Goal: Find specific page/section: Find specific page/section

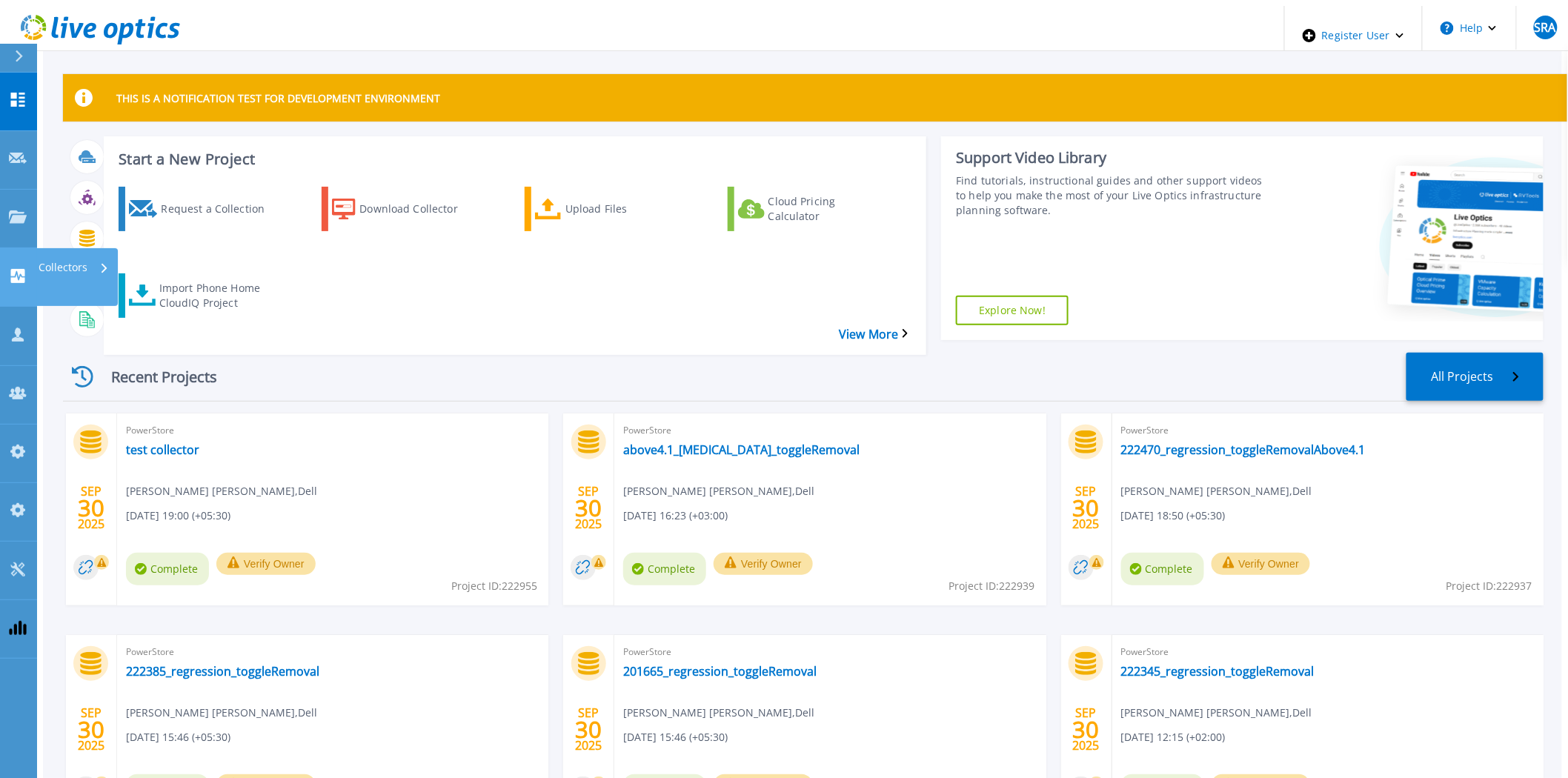
click at [15, 269] on icon at bounding box center [17, 275] width 14 height 14
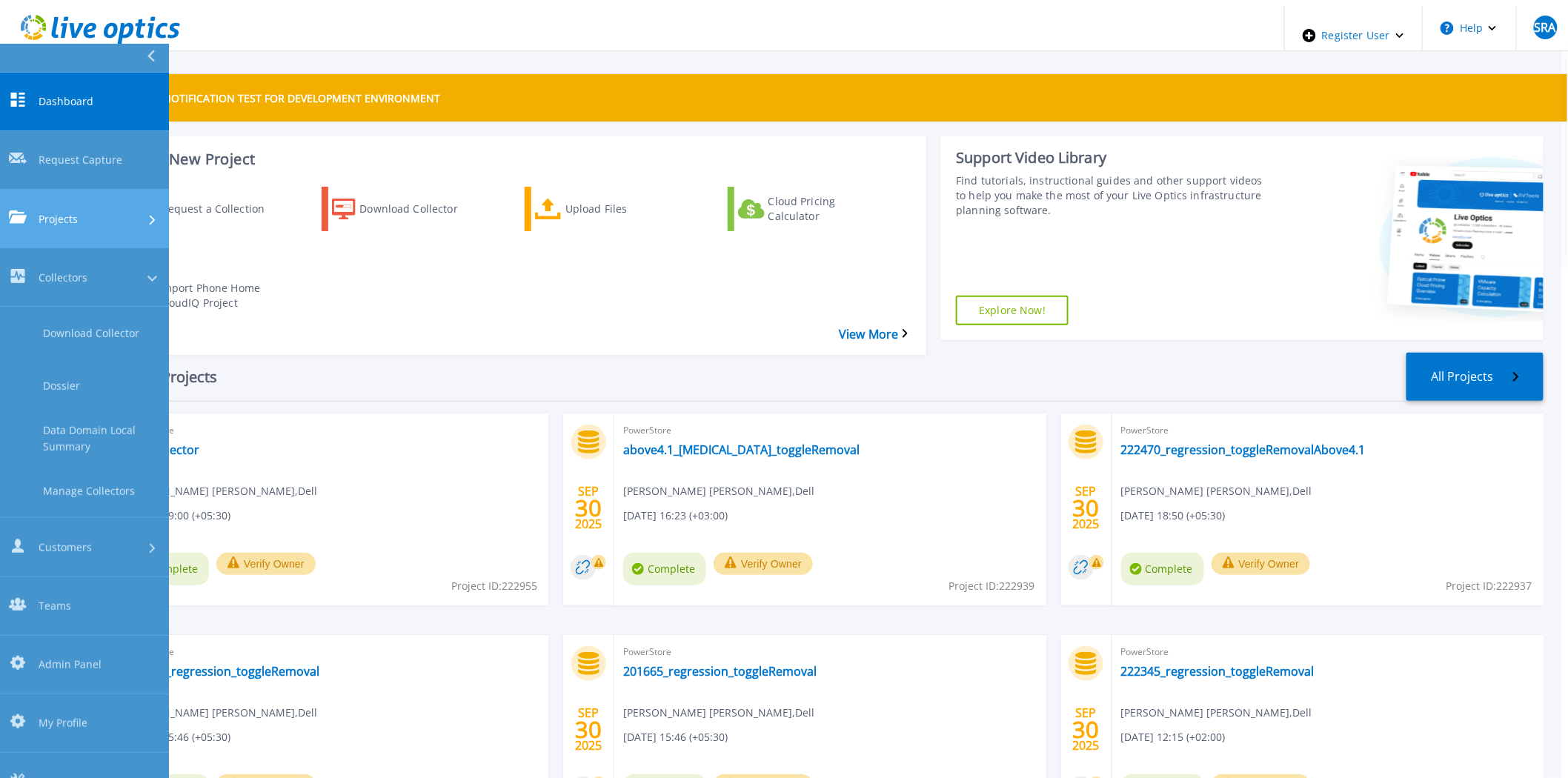
click at [25, 210] on icon at bounding box center [18, 217] width 18 height 13
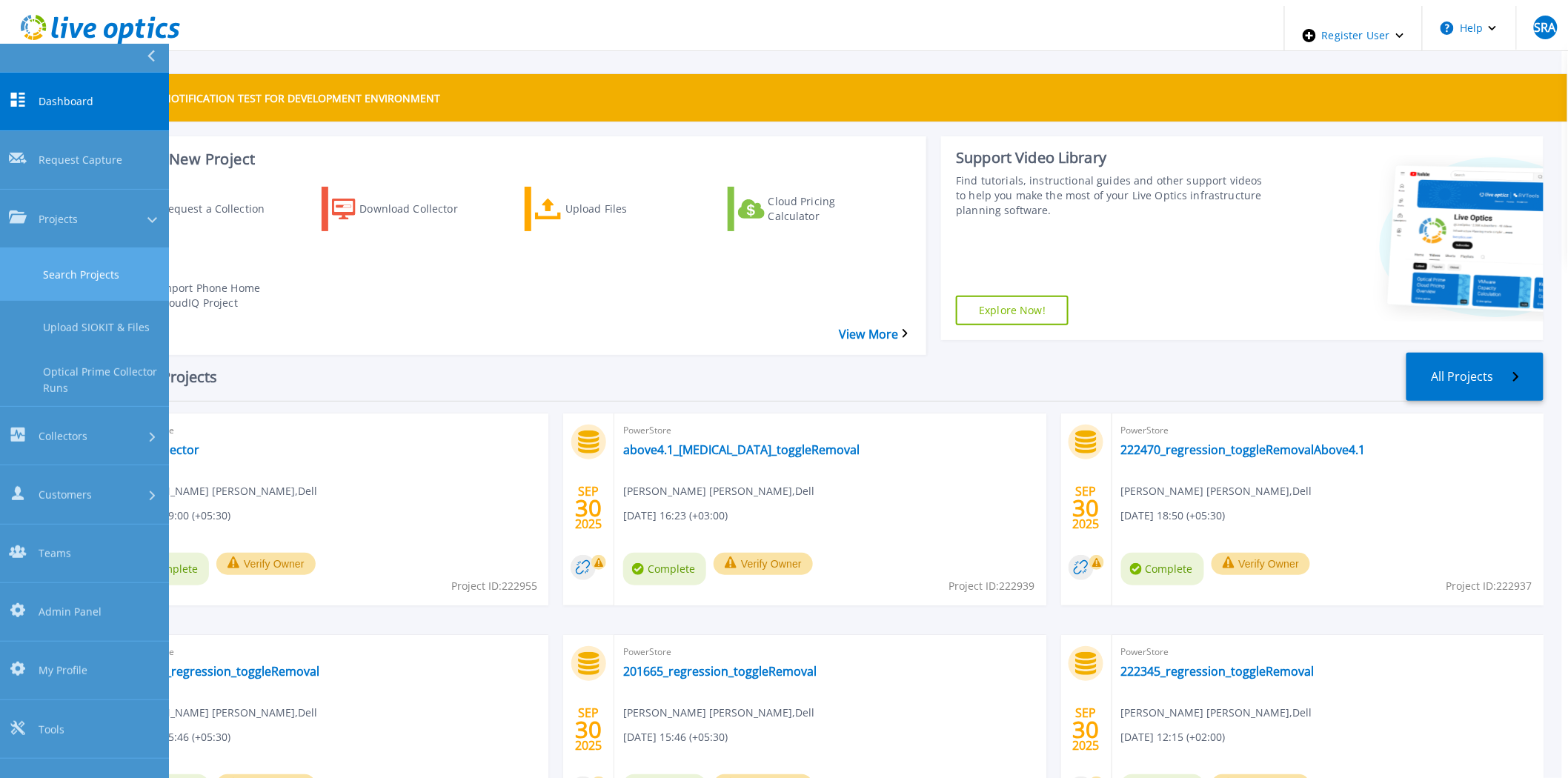
click at [95, 249] on link "Search Projects" at bounding box center [85, 275] width 169 height 53
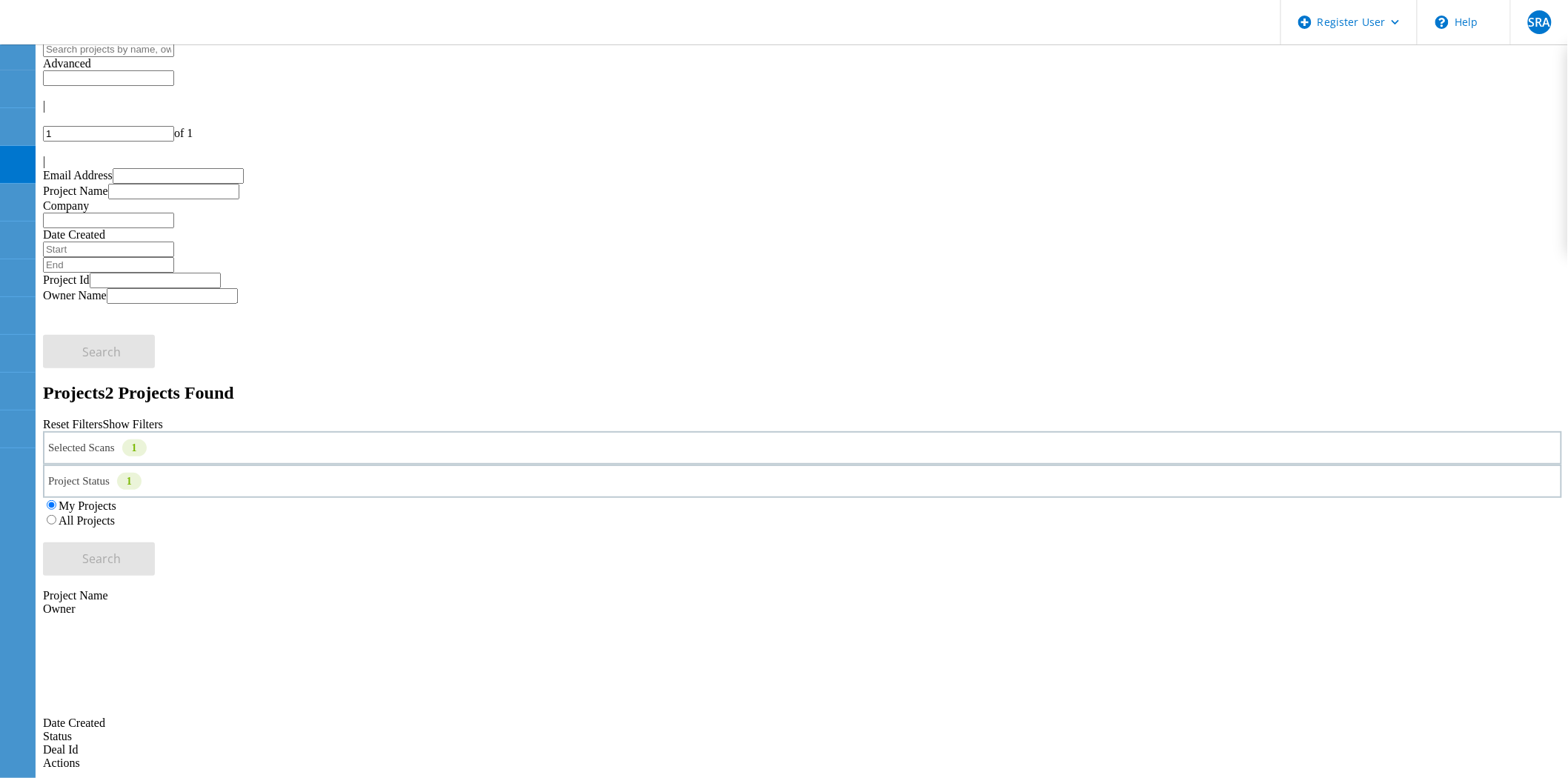
click at [336, 432] on div "Selected Scans 1" at bounding box center [802, 448] width 1519 height 34
click at [343, 432] on div "Selected Scans 1" at bounding box center [802, 448] width 1519 height 34
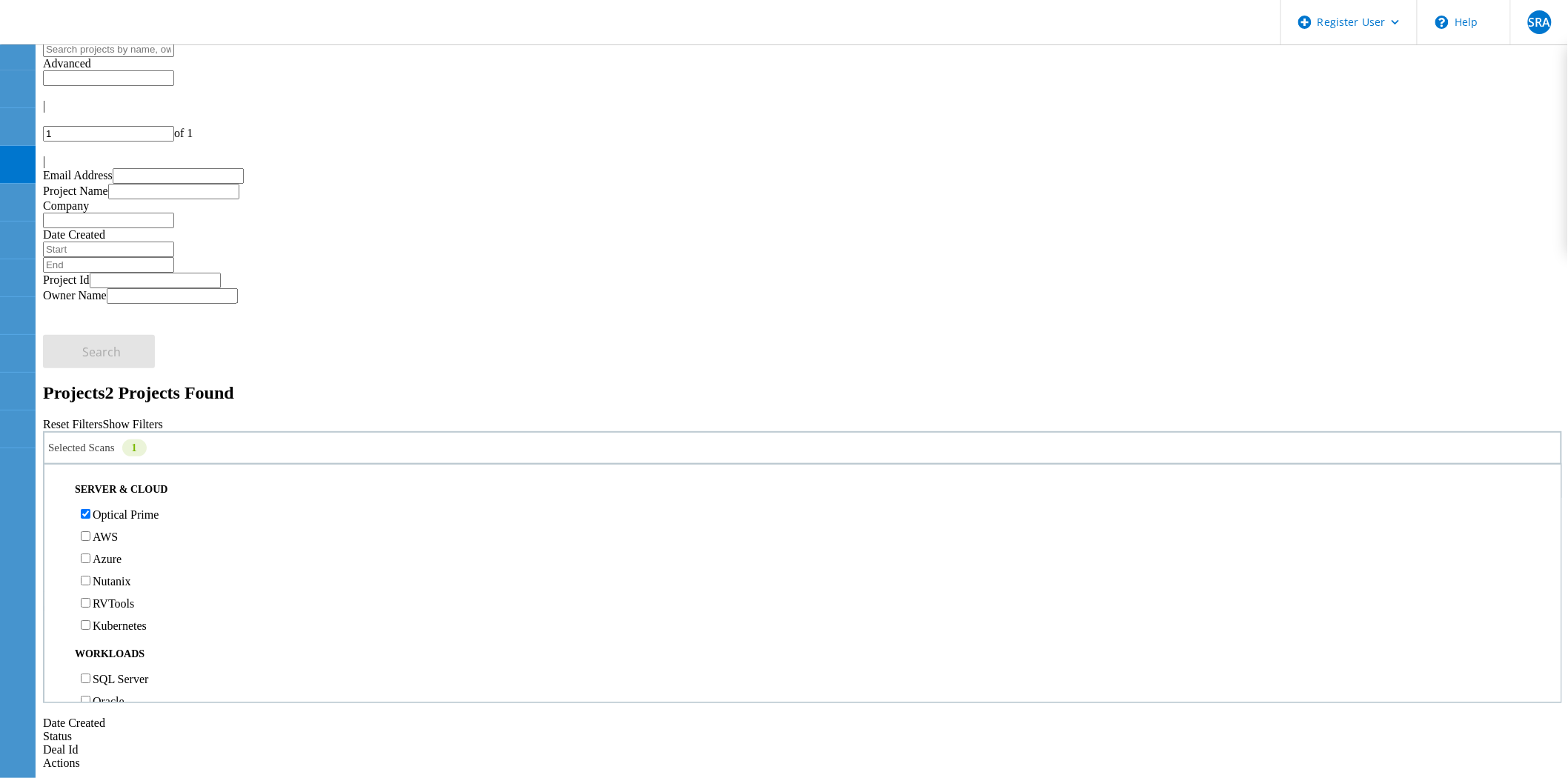
click at [119, 508] on label "Optical Prime" at bounding box center [126, 515] width 66 height 13
click at [90, 509] on input "Optical Prime" at bounding box center [86, 514] width 10 height 10
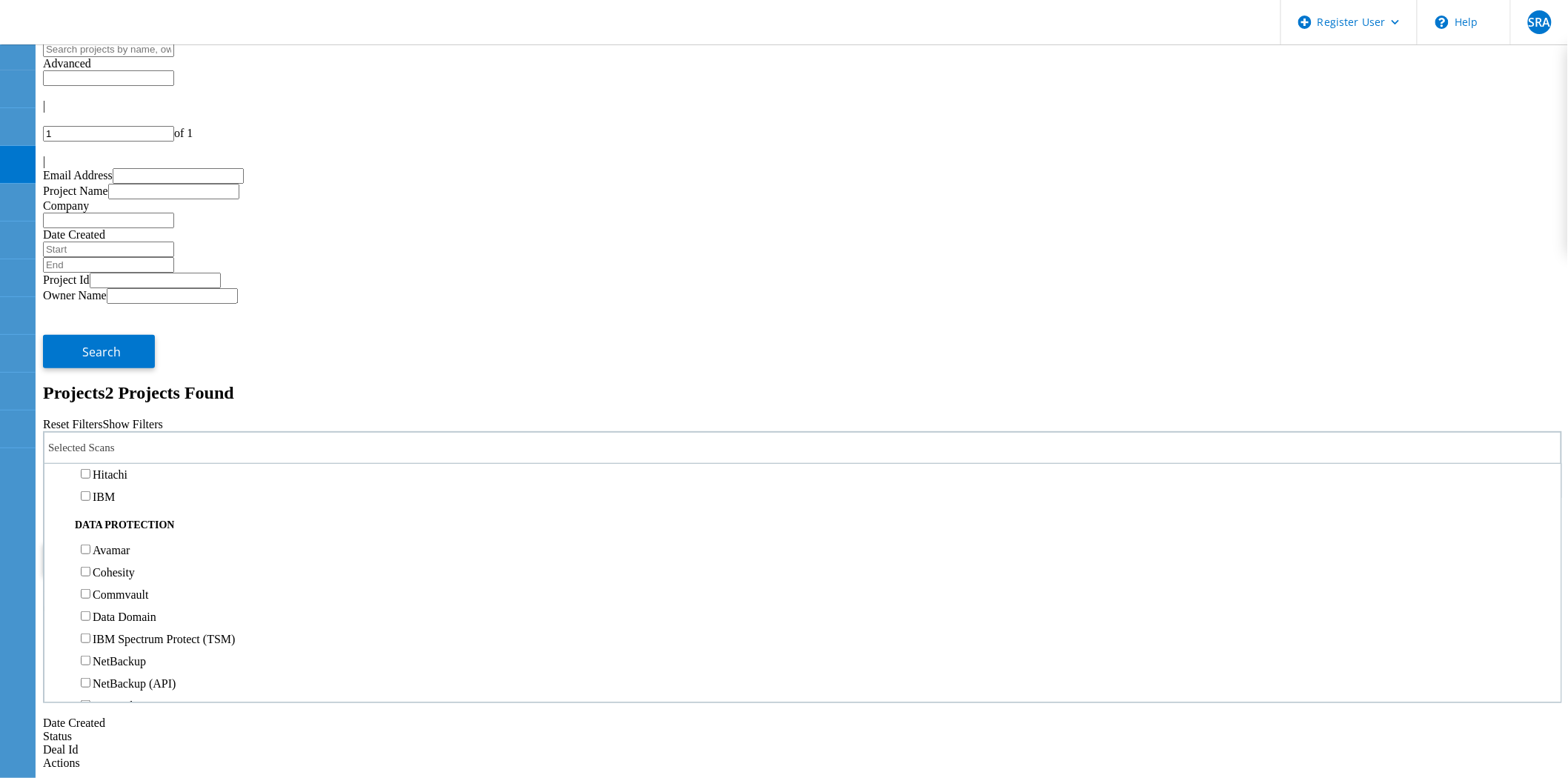
scroll to position [576, 0]
click at [114, 417] on label "Pure" at bounding box center [104, 424] width 22 height 13
click at [90, 418] on input "Pure" at bounding box center [86, 423] width 10 height 10
click at [114, 395] on label "3PAR" at bounding box center [107, 402] width 28 height 13
click at [90, 396] on input "3PAR" at bounding box center [86, 401] width 10 height 10
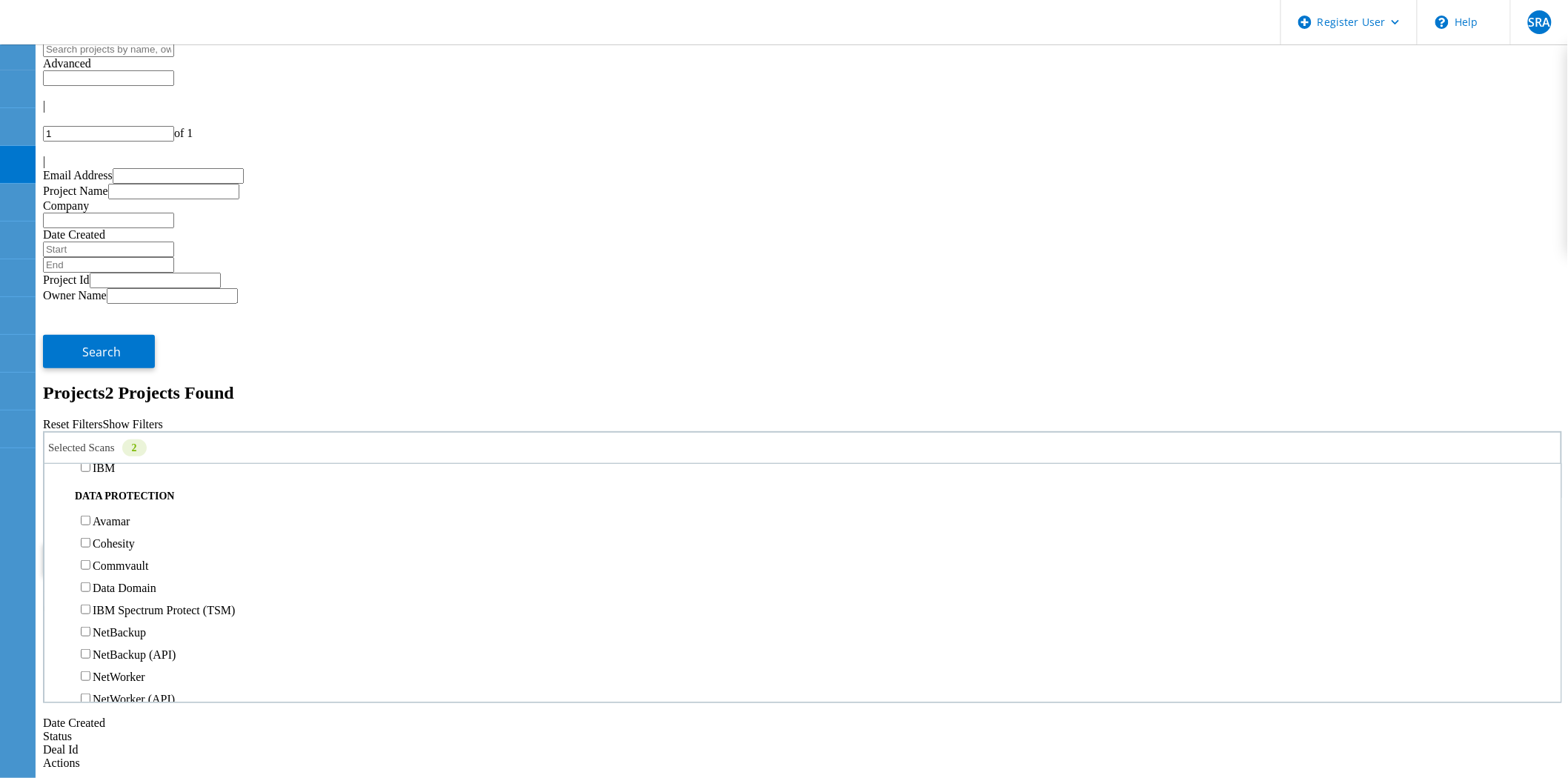
click at [115, 515] on label "All Projects" at bounding box center [87, 521] width 56 height 13
click at [56, 516] on input "All Projects" at bounding box center [51, 520] width 10 height 10
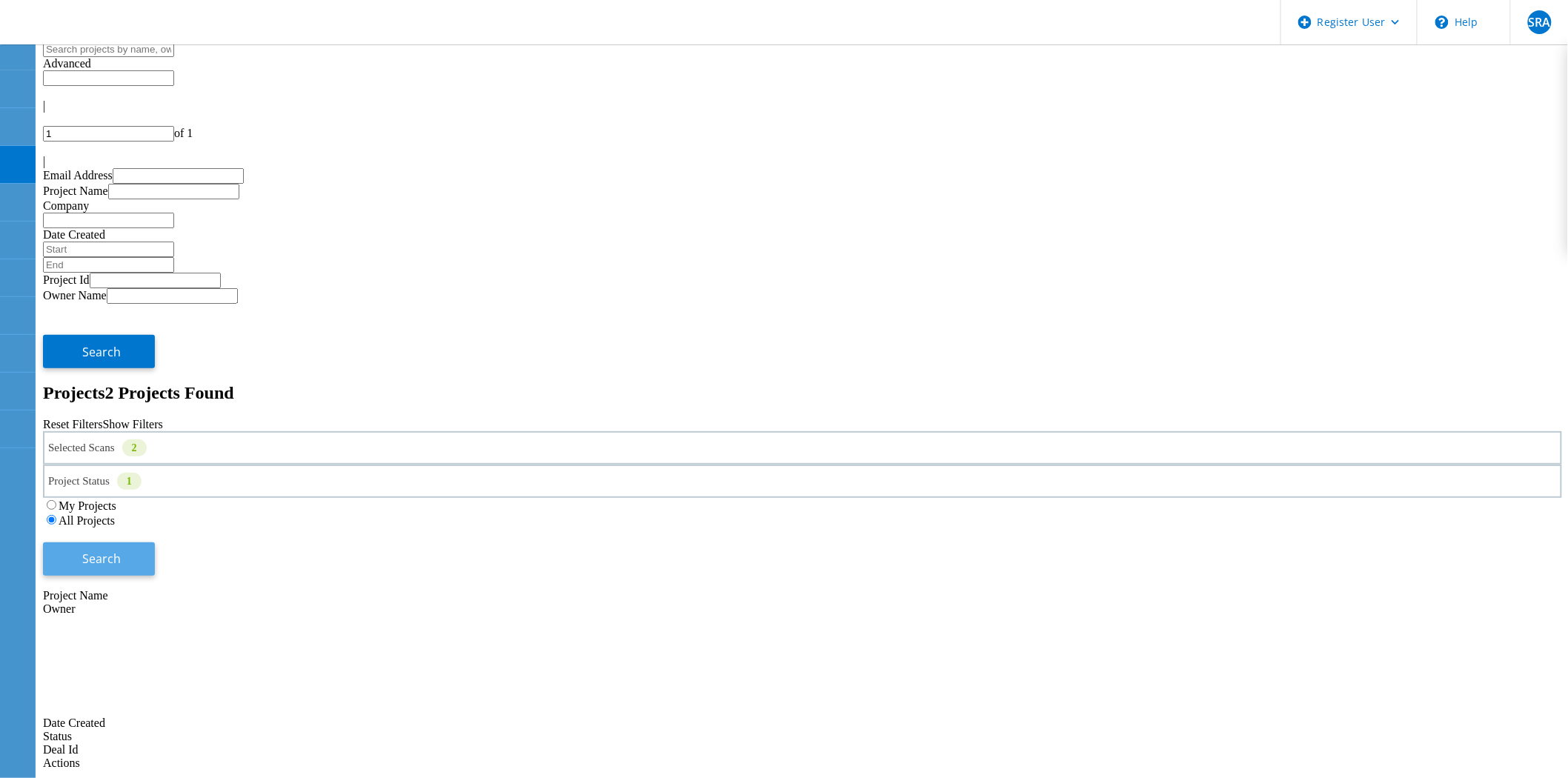
click at [155, 543] on button "Search" at bounding box center [98, 559] width 112 height 34
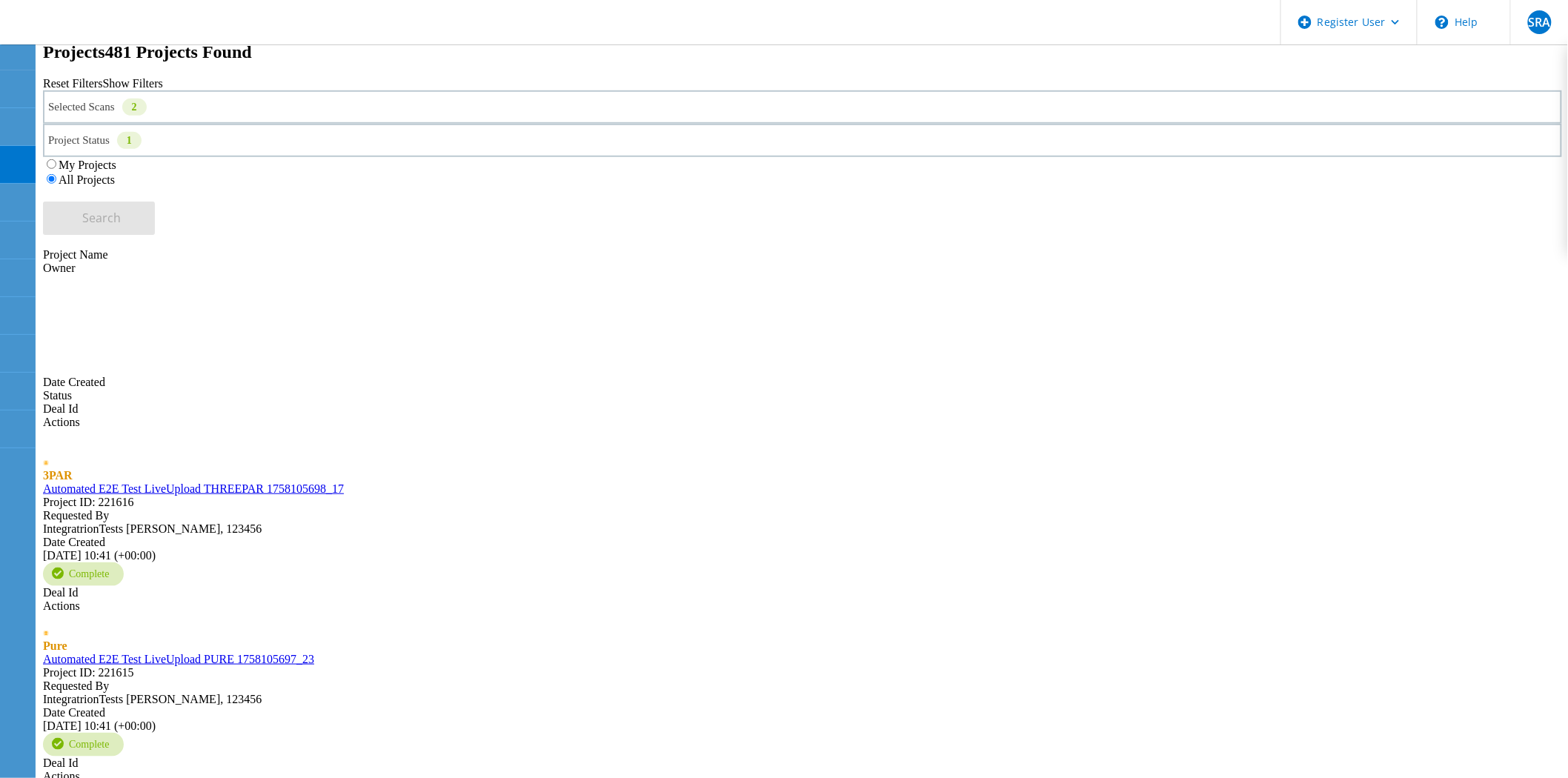
scroll to position [351, 0]
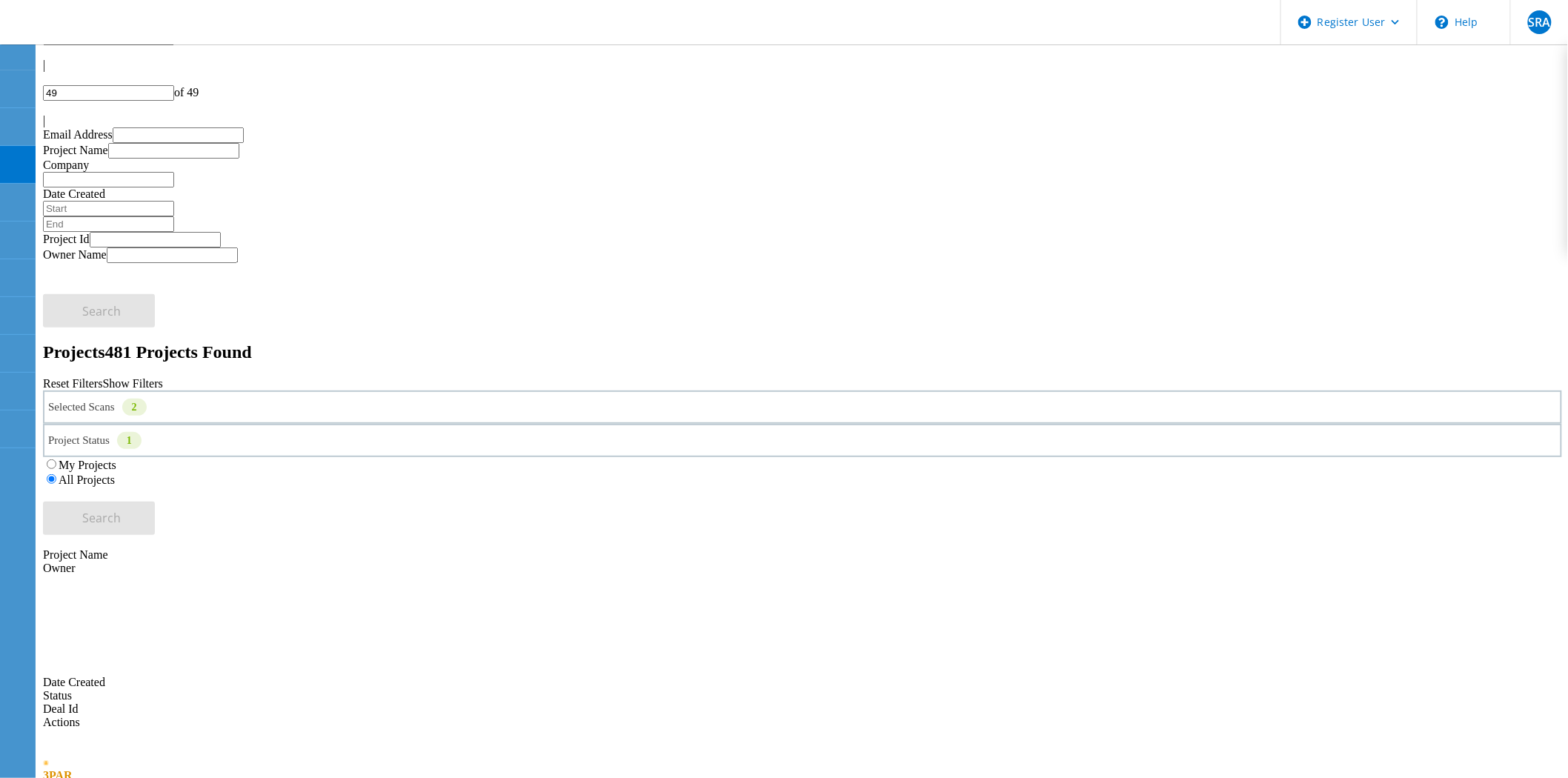
click at [1358, 72] on div at bounding box center [802, 78] width 1519 height 14
click at [1361, 72] on div at bounding box center [802, 78] width 1519 height 14
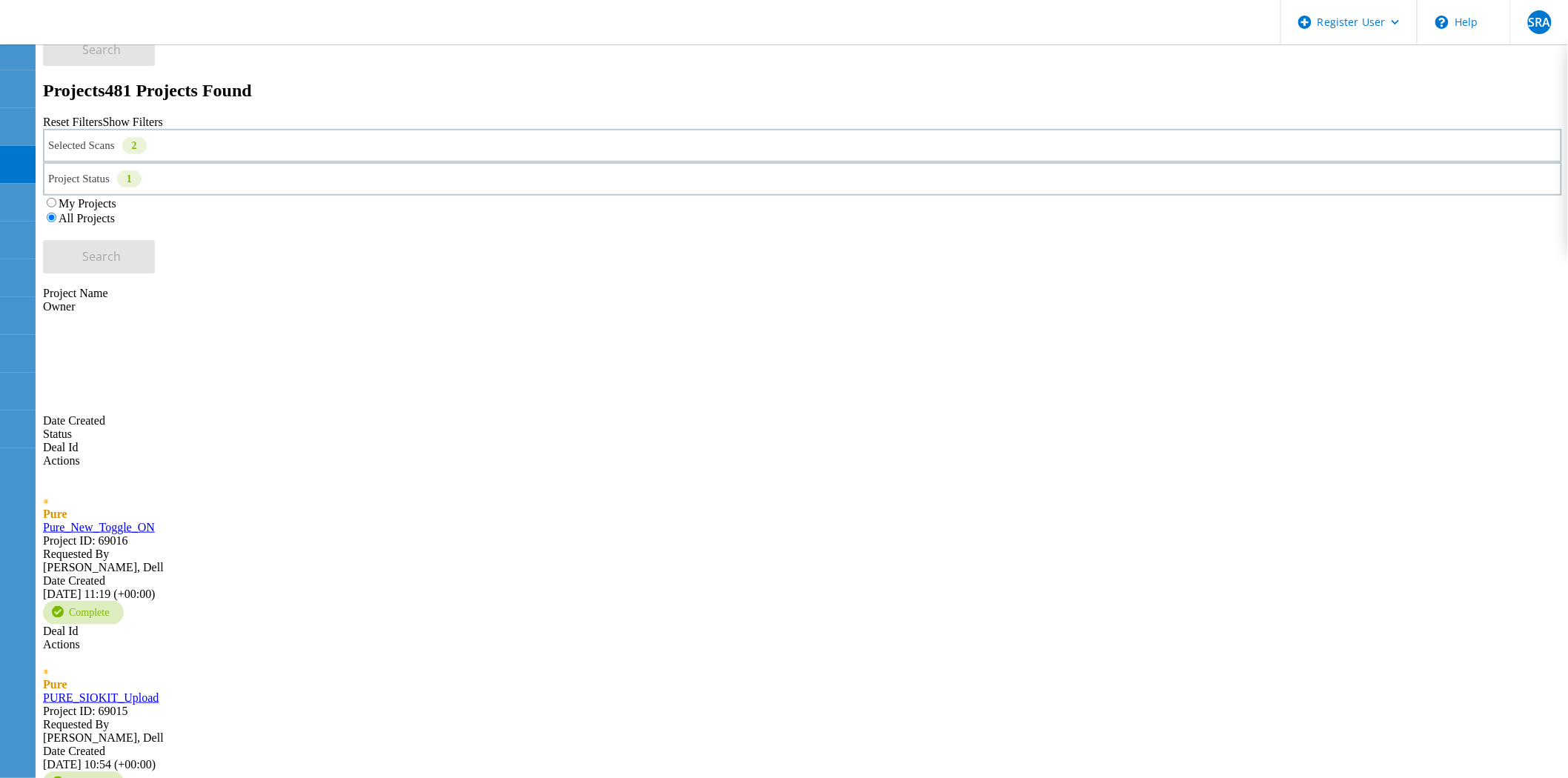
scroll to position [330, 0]
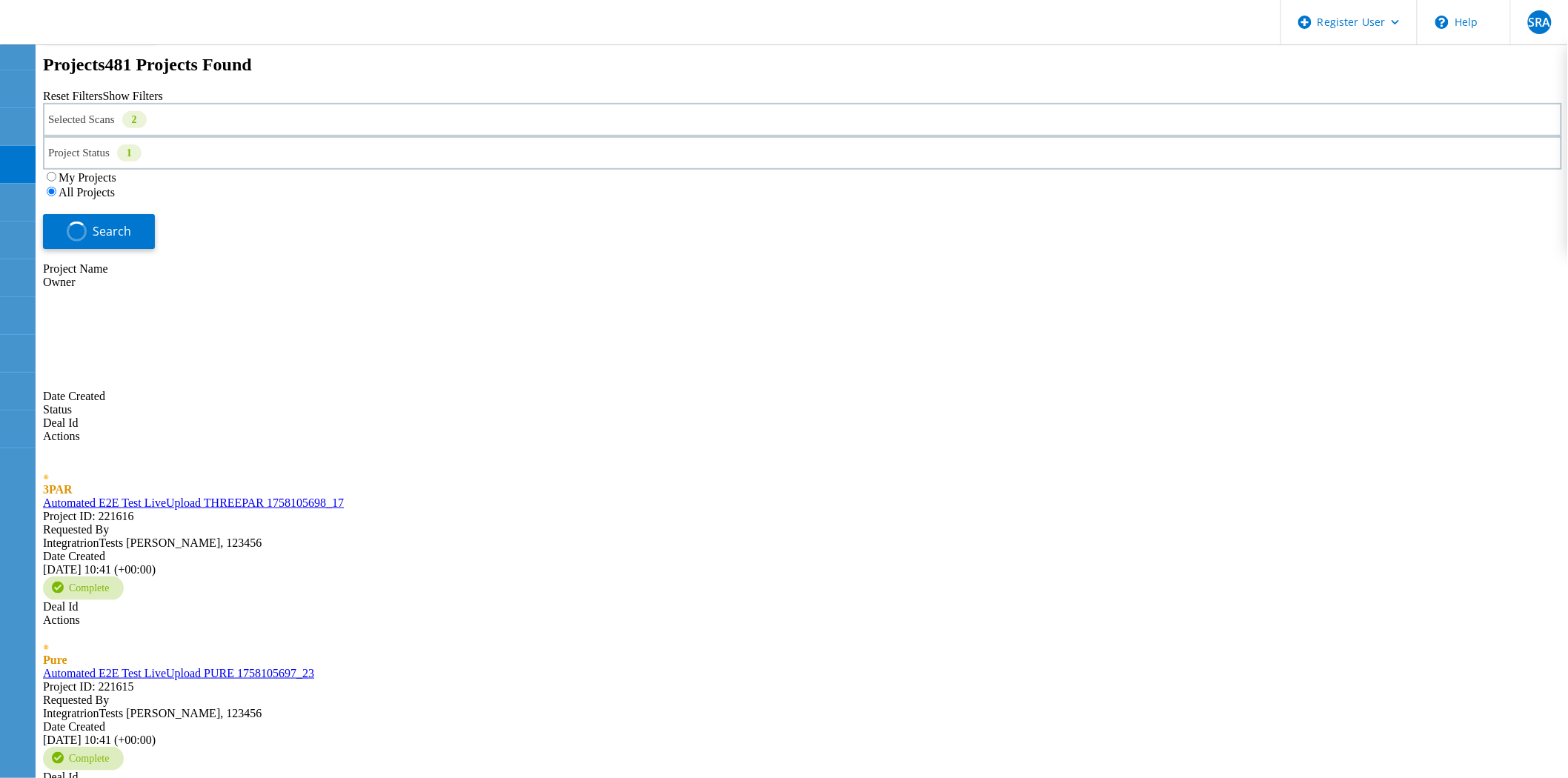
scroll to position [41, 0]
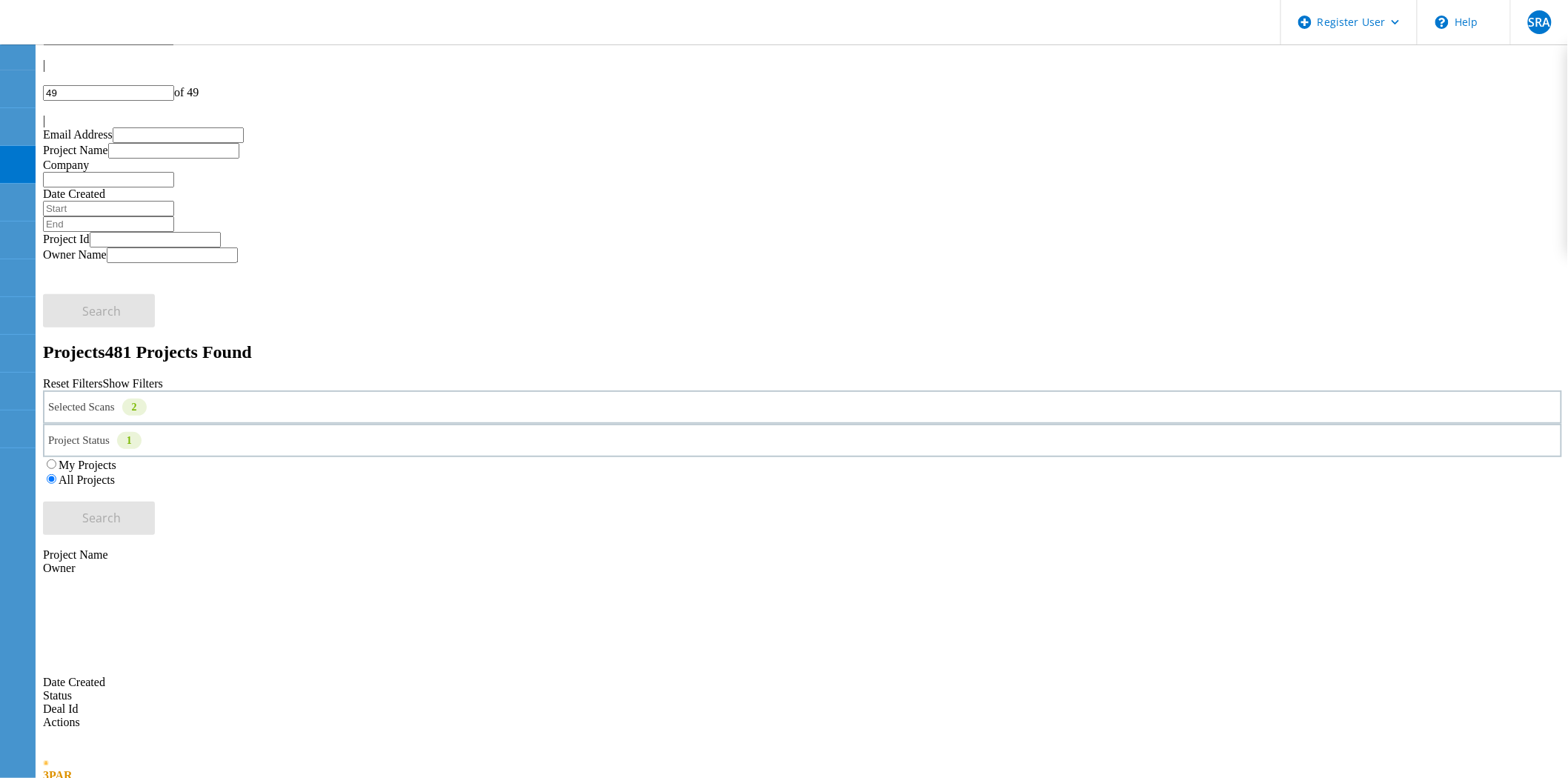
click at [1332, 72] on div "|" at bounding box center [802, 65] width 1519 height 14
click at [1515, 101] on div at bounding box center [802, 107] width 1519 height 14
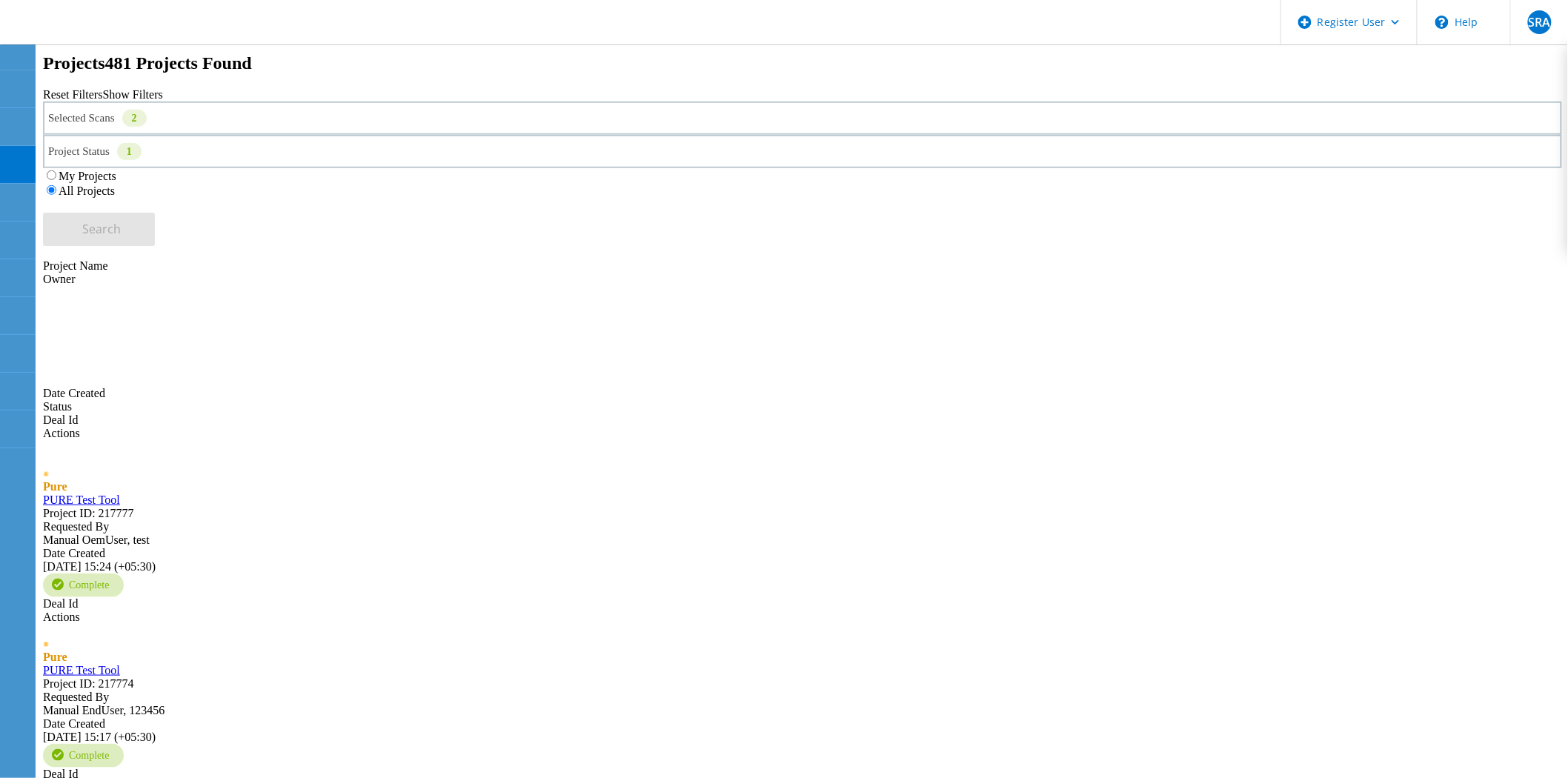
type input "4"
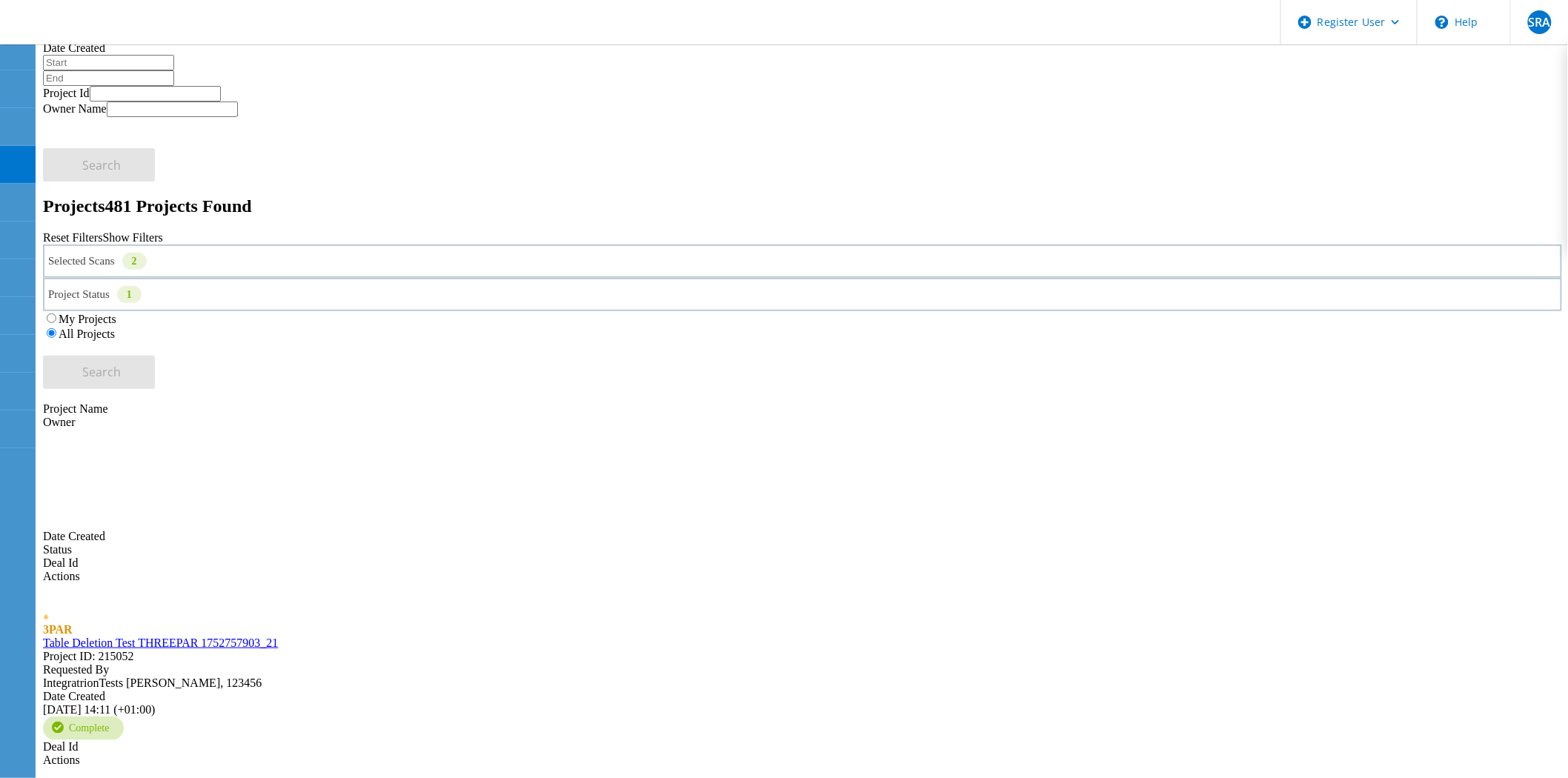
scroll to position [1, 0]
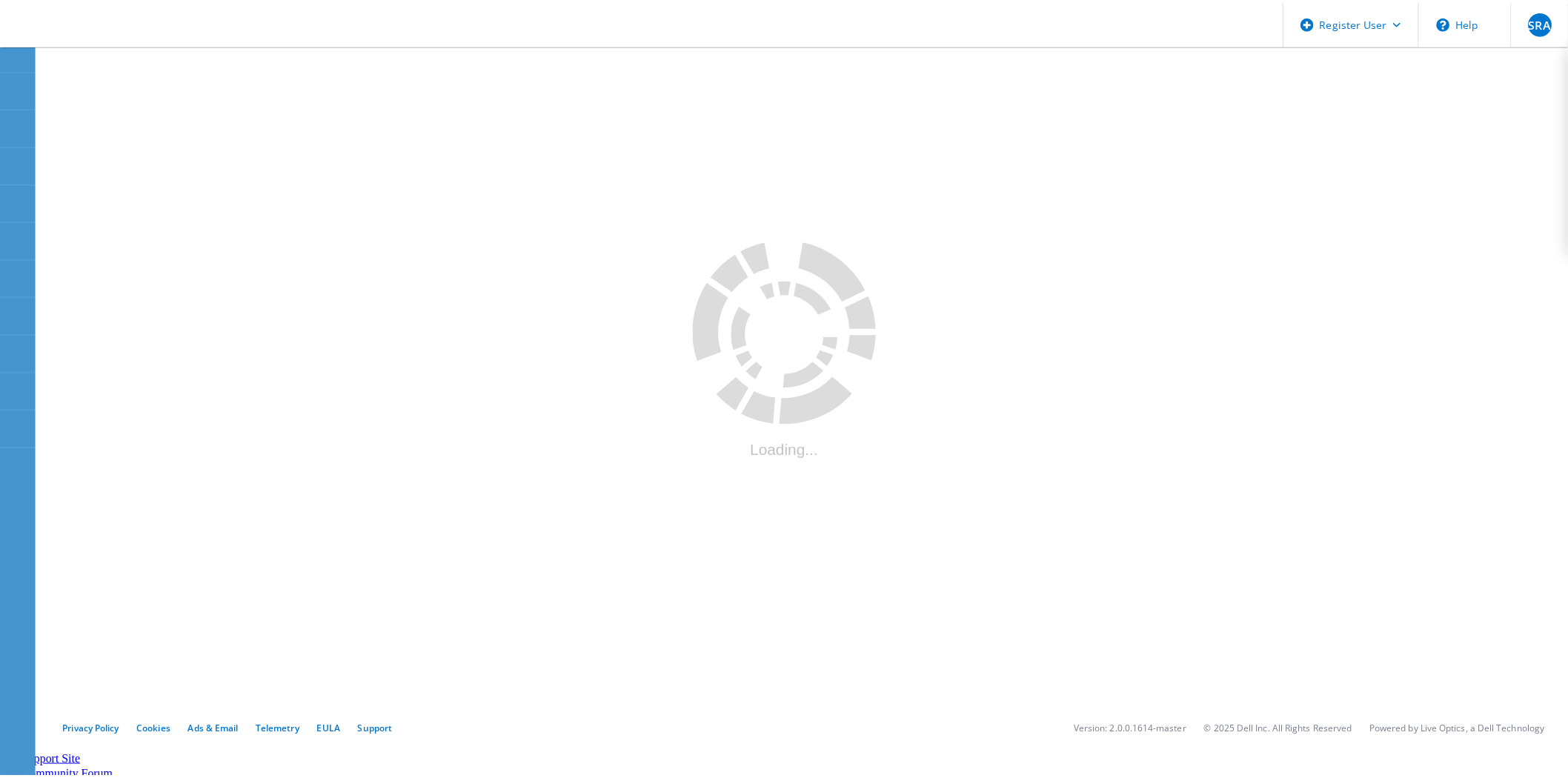
scroll to position [1, 0]
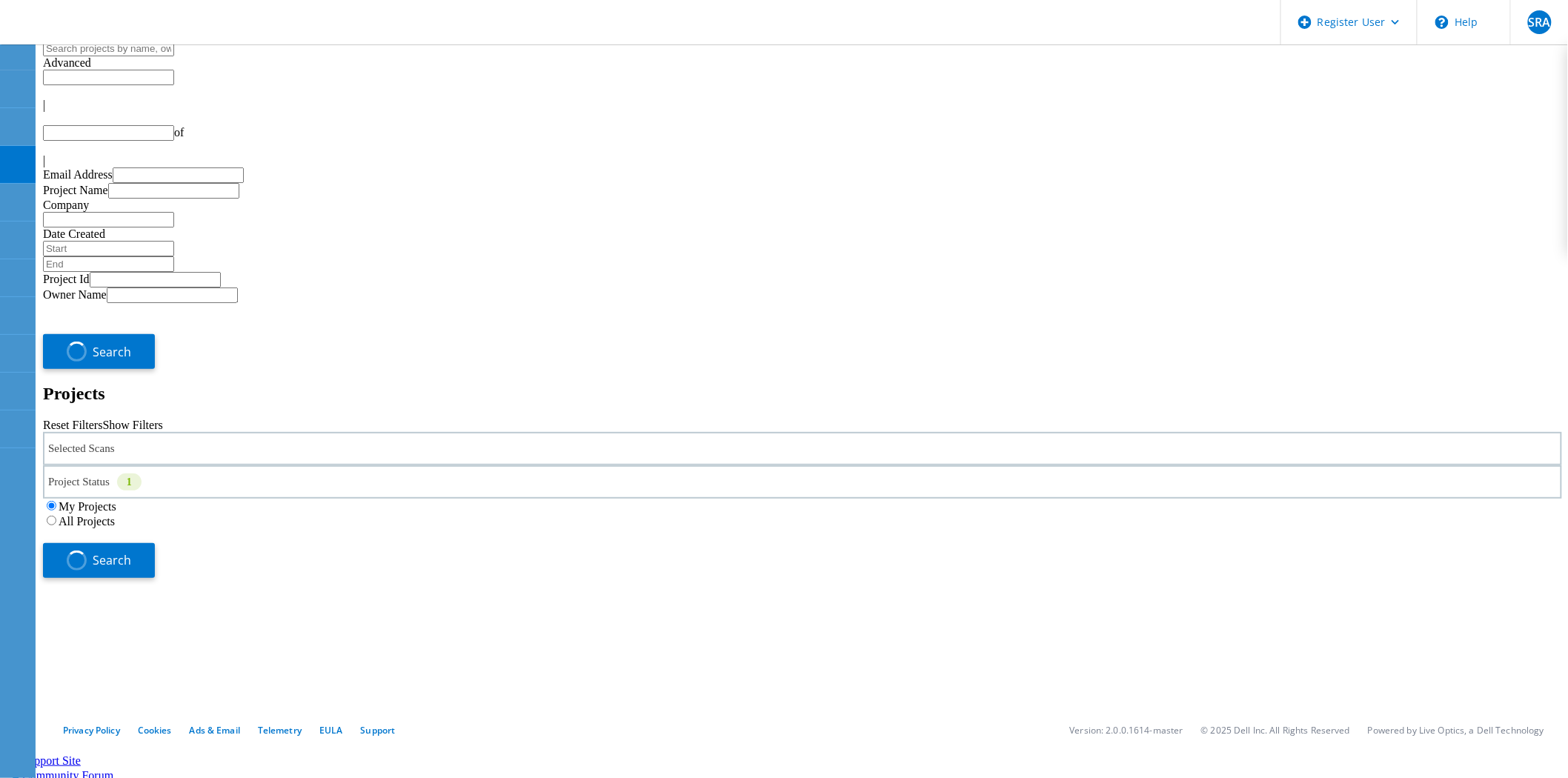
type input "1"
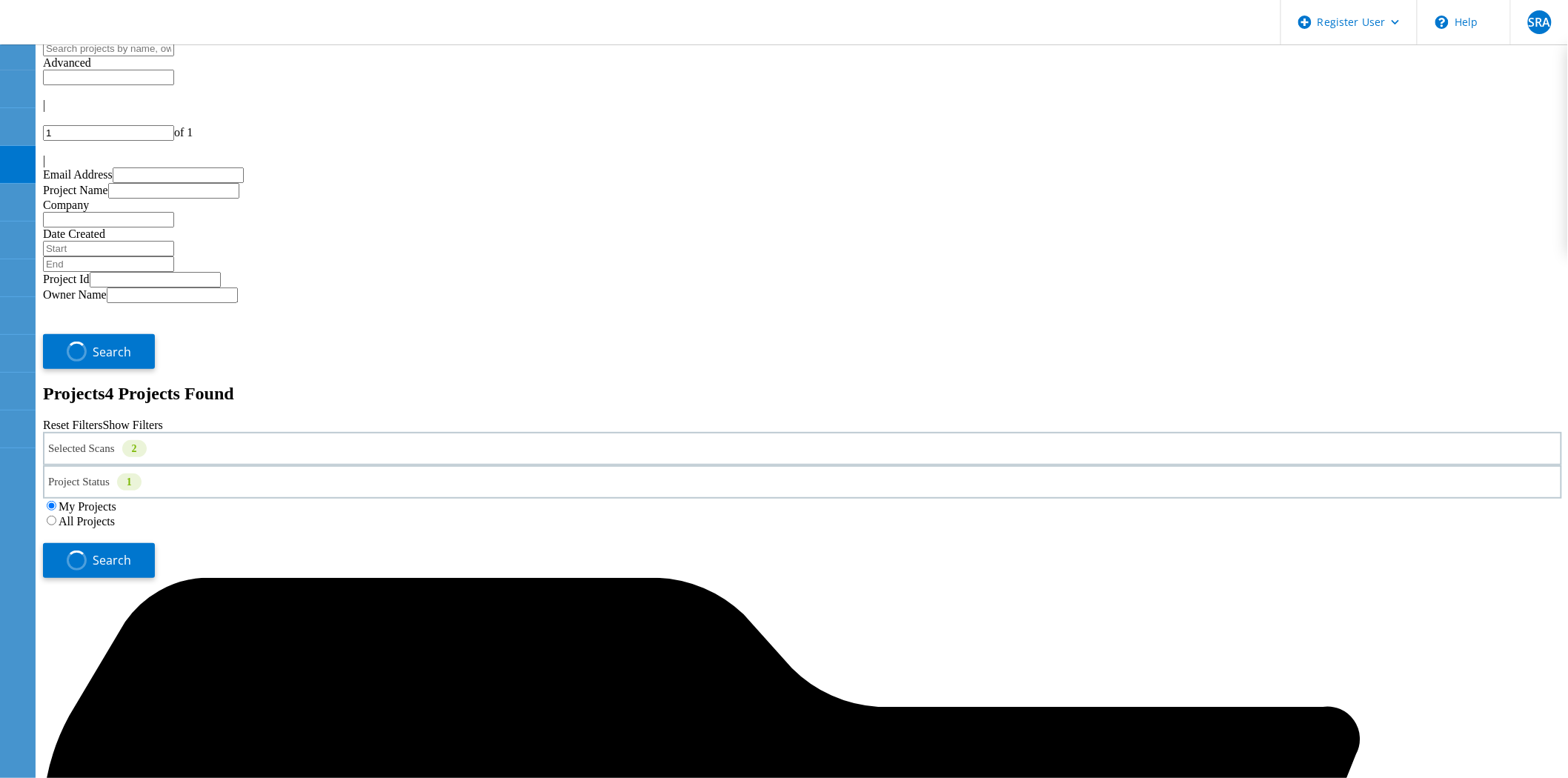
click at [287, 432] on div "Selected Scans 2" at bounding box center [802, 448] width 1519 height 34
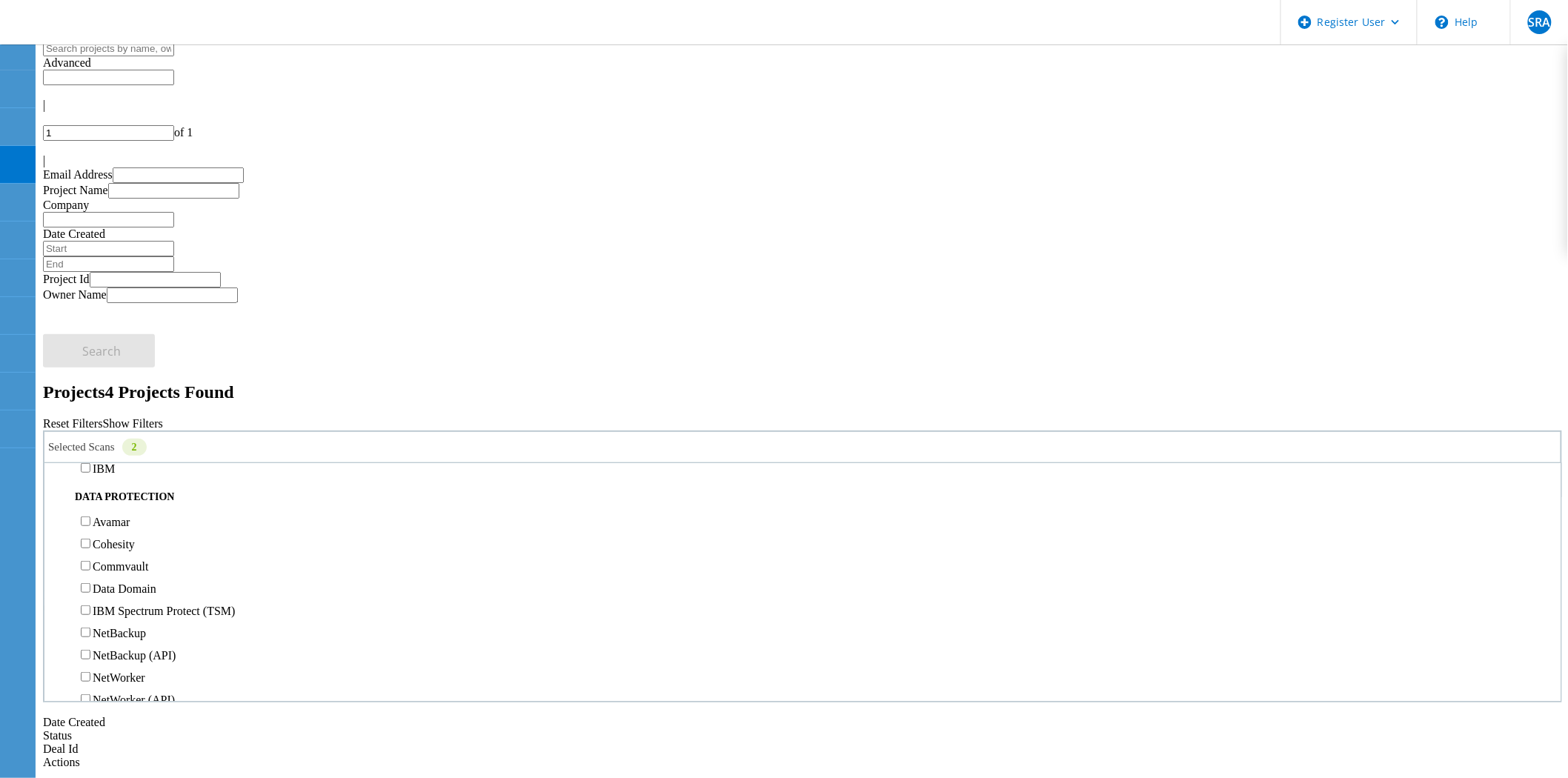
scroll to position [576, 0]
click at [114, 416] on label "Pure" at bounding box center [104, 423] width 22 height 13
click at [90, 417] on input "Pure" at bounding box center [86, 422] width 10 height 10
click at [155, 542] on button "Search" at bounding box center [98, 558] width 112 height 34
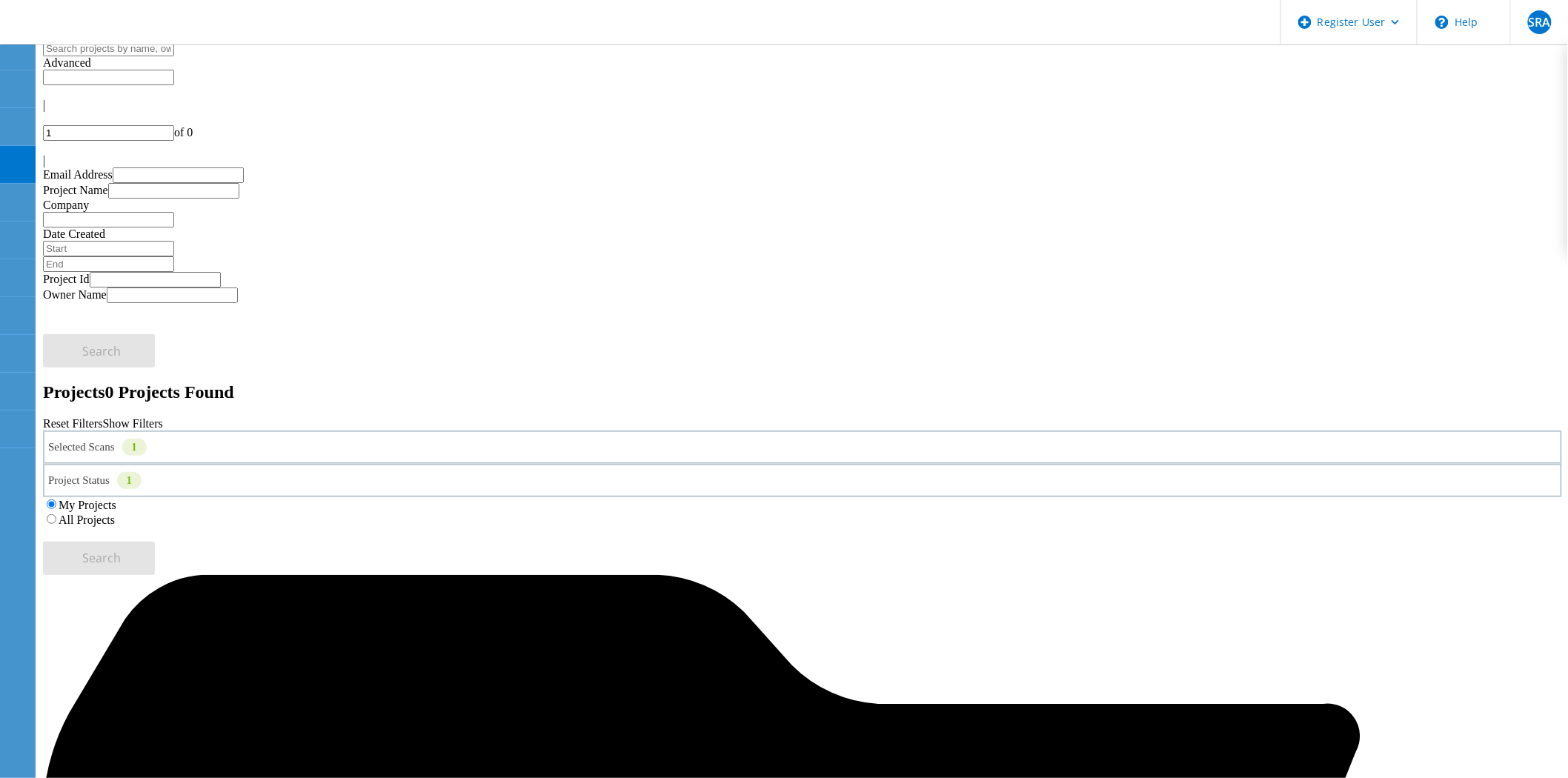
click at [115, 514] on label "All Projects" at bounding box center [87, 520] width 56 height 13
click at [56, 515] on input "All Projects" at bounding box center [51, 519] width 10 height 10
click at [1469, 431] on div "Selected Scans 1 Project Status 1 In Progress Complete Published Anonymous Arch…" at bounding box center [802, 503] width 1519 height 145
click at [155, 542] on button "Search" at bounding box center [98, 558] width 112 height 34
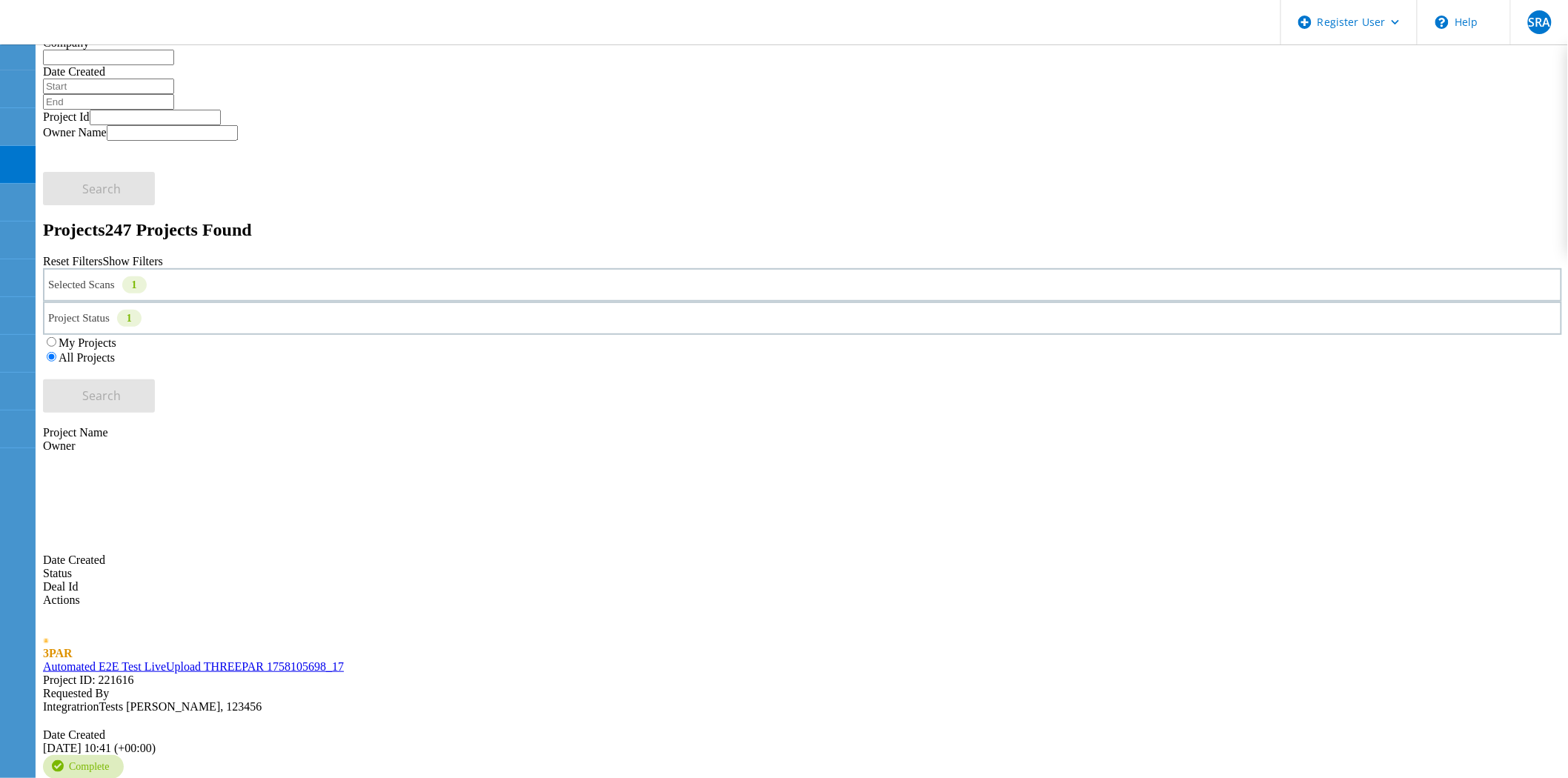
scroll to position [313, 0]
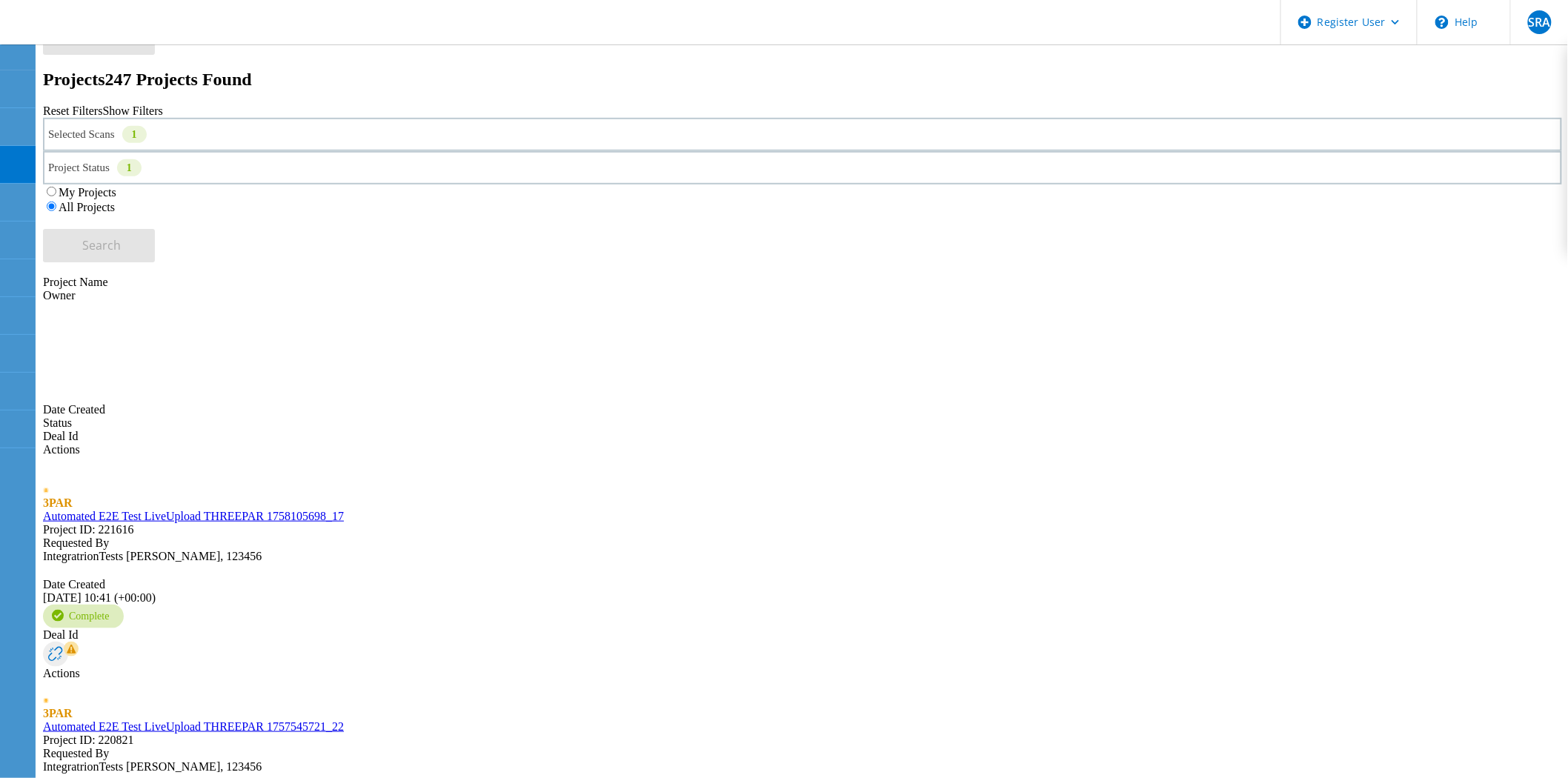
drag, startPoint x: 253, startPoint y: 603, endPoint x: 250, endPoint y: 591, distance: 12.4
